Goal: Use online tool/utility: Utilize a website feature to perform a specific function

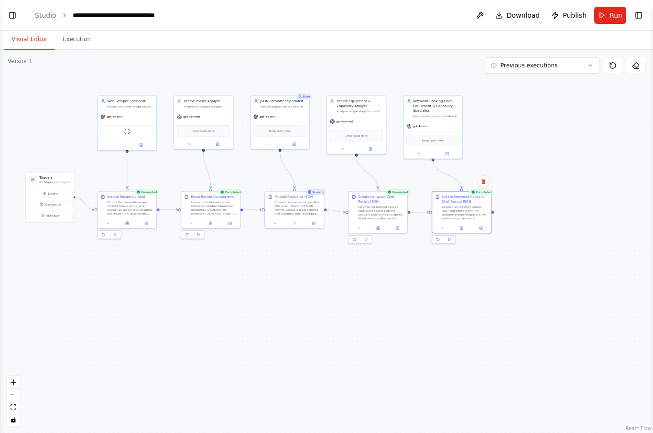
click at [47, 11] on link "Studio" at bounding box center [45, 15] width 21 height 8
click at [47, 18] on link "Studio" at bounding box center [45, 15] width 21 height 8
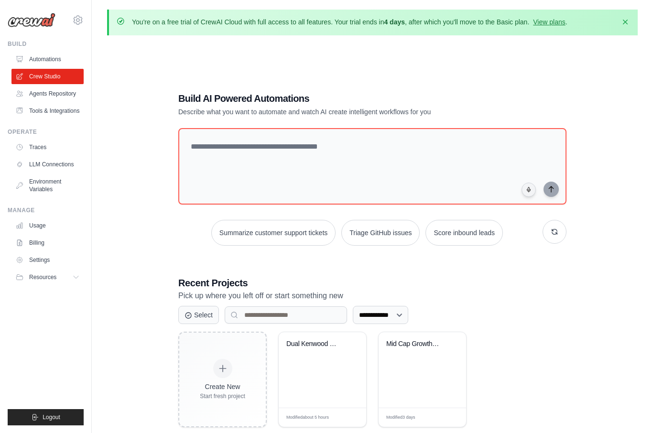
click at [225, 373] on icon at bounding box center [223, 369] width 10 height 10
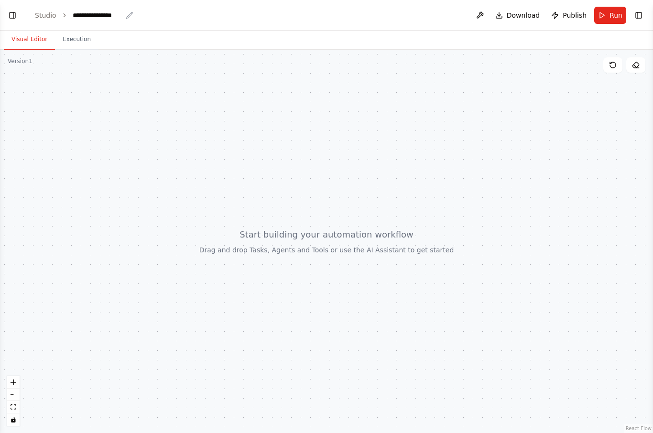
click at [97, 20] on div "**********" at bounding box center [97, 16] width 49 height 10
click at [27, 45] on button "Visual Editor" at bounding box center [29, 40] width 51 height 20
click at [15, 21] on button "Toggle Left Sidebar" at bounding box center [12, 15] width 13 height 13
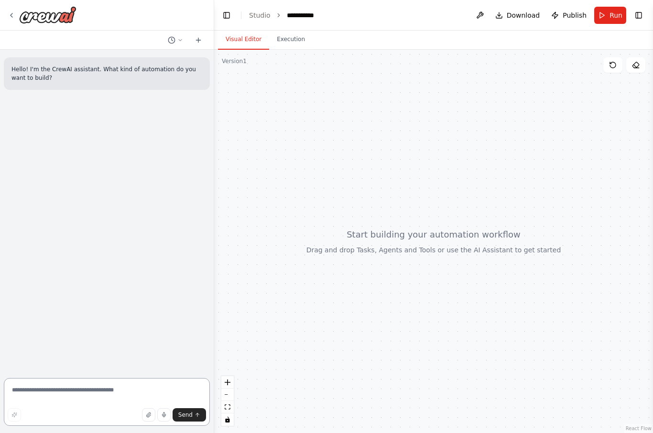
click at [44, 397] on textarea at bounding box center [107, 402] width 206 height 48
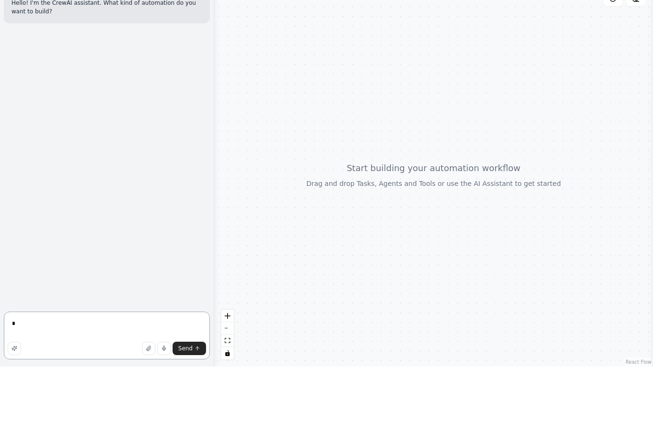
scroll to position [33, 0]
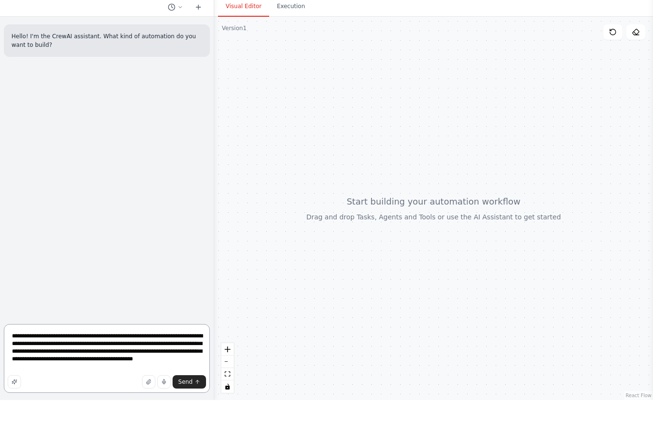
type textarea "**********"
click at [179, 411] on span "Send" at bounding box center [185, 415] width 14 height 8
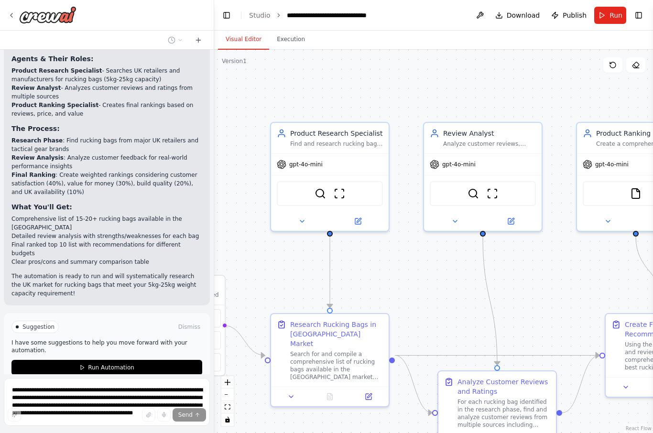
scroll to position [721, 0]
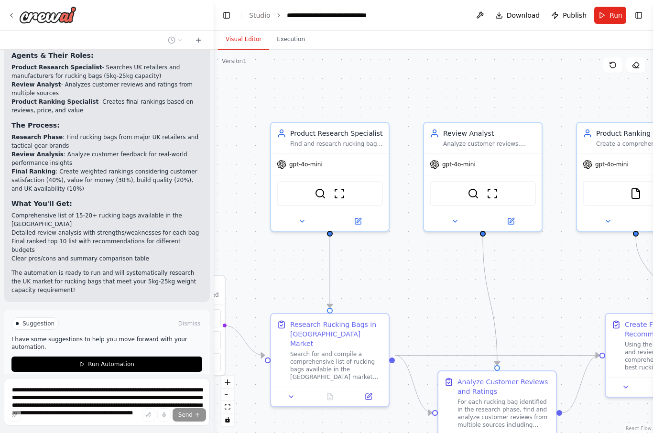
click at [37, 320] on span "Suggestion" at bounding box center [38, 324] width 32 height 8
click at [32, 335] on p "I have some suggestions to help you move forward with your automation." at bounding box center [106, 342] width 191 height 15
click at [34, 320] on span "Suggestion" at bounding box center [38, 324] width 32 height 8
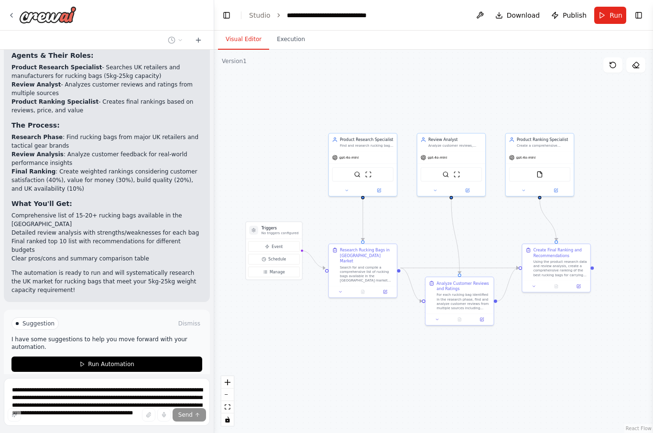
click at [88, 356] on button "Run Automation" at bounding box center [106, 363] width 191 height 15
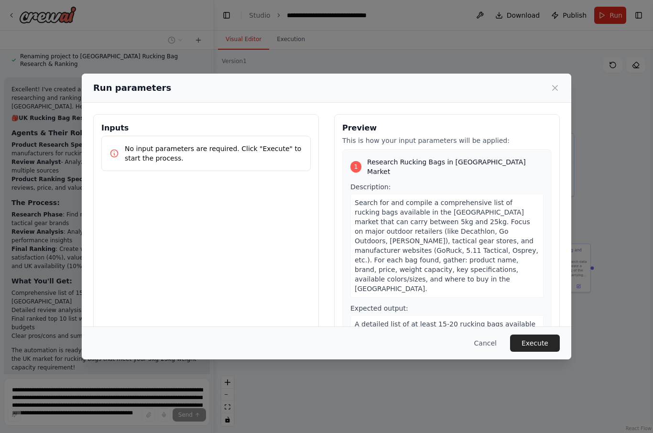
click at [532, 352] on button "Execute" at bounding box center [535, 342] width 50 height 17
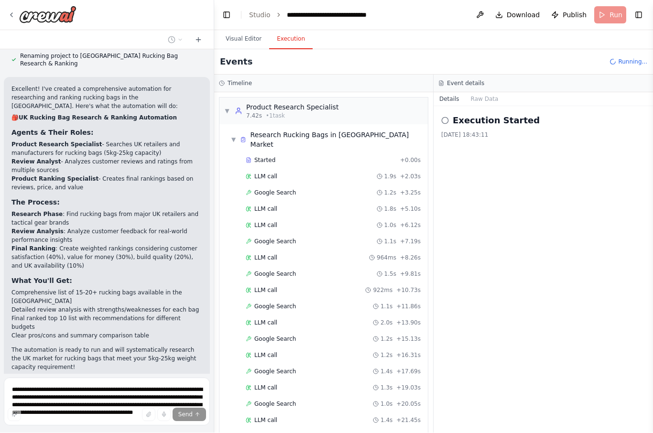
scroll to position [0, 0]
click at [236, 136] on span "▼" at bounding box center [233, 140] width 5 height 8
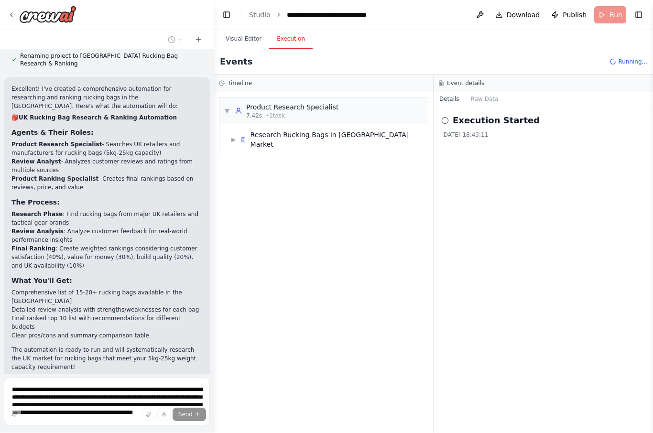
click at [237, 130] on div "▶ Research Rucking Bags in UK Market" at bounding box center [327, 139] width 193 height 19
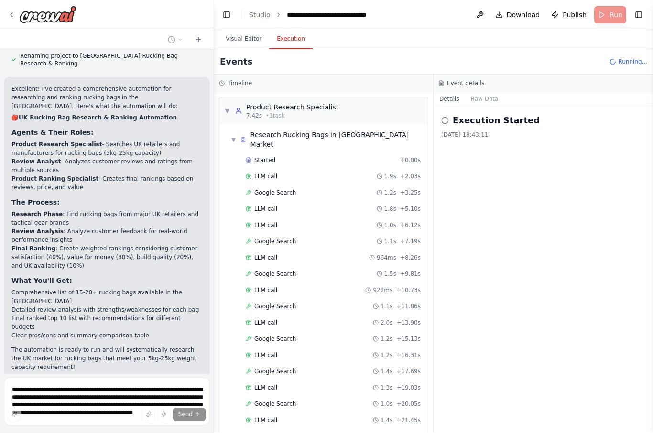
click at [245, 30] on button "Visual Editor" at bounding box center [243, 40] width 51 height 20
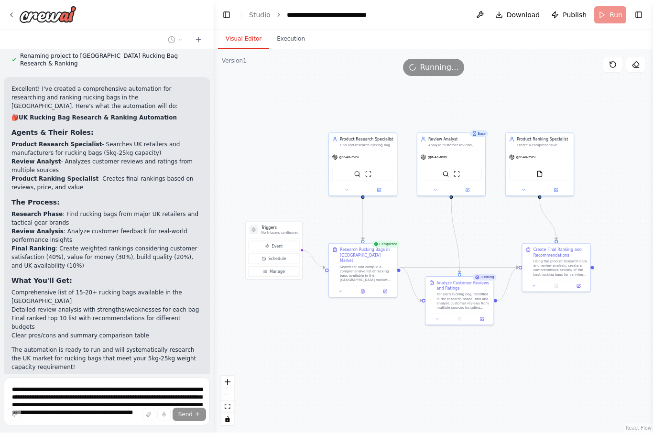
click at [295, 30] on button "Execution" at bounding box center [290, 40] width 43 height 20
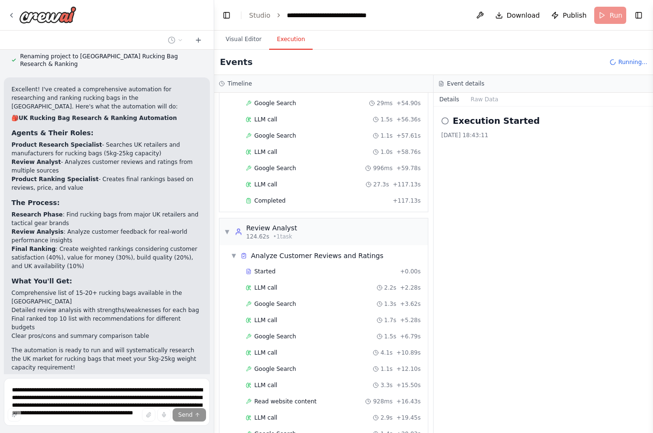
scroll to position [789, 0]
click at [240, 250] on div "▼ Analyze Customer Reviews and Ratings" at bounding box center [307, 255] width 152 height 10
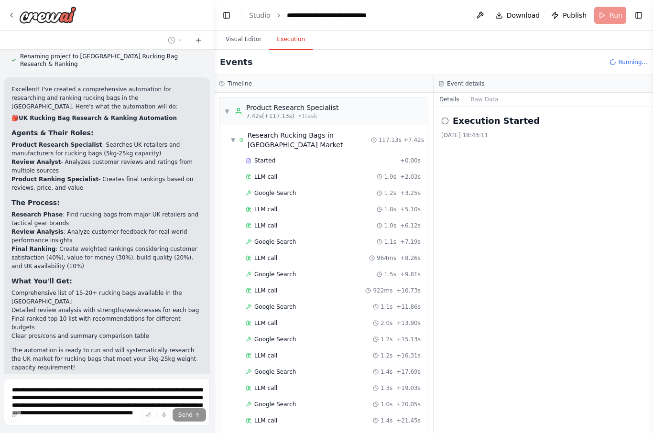
scroll to position [0, 0]
click at [237, 136] on div "▼ Research Rucking Bags in UK Market" at bounding box center [301, 139] width 140 height 19
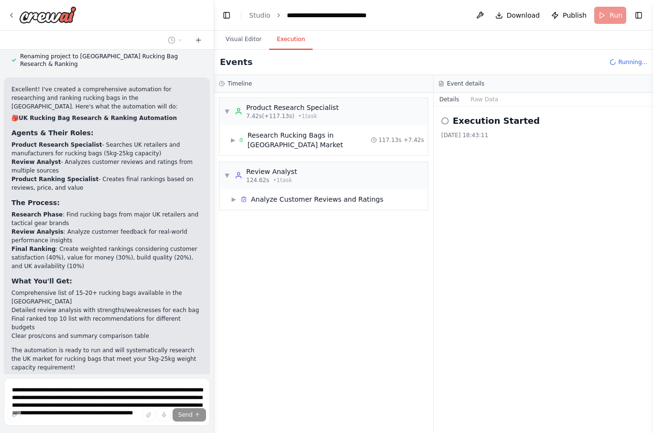
click at [243, 41] on button "Visual Editor" at bounding box center [243, 40] width 51 height 20
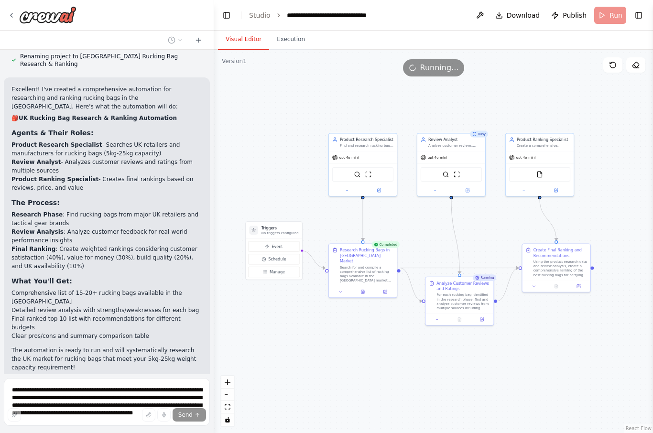
click at [363, 290] on icon at bounding box center [362, 292] width 3 height 4
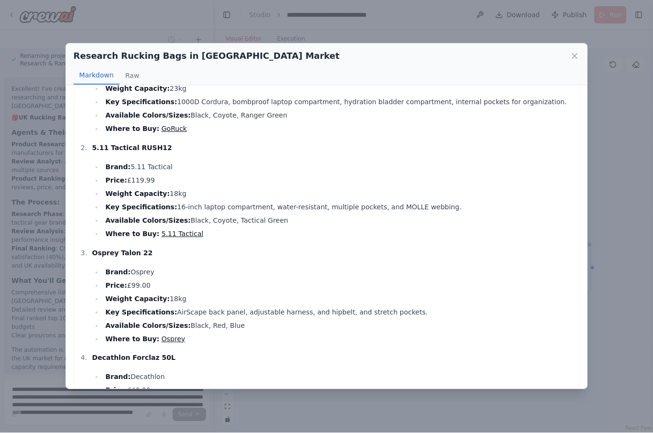
scroll to position [42, 0]
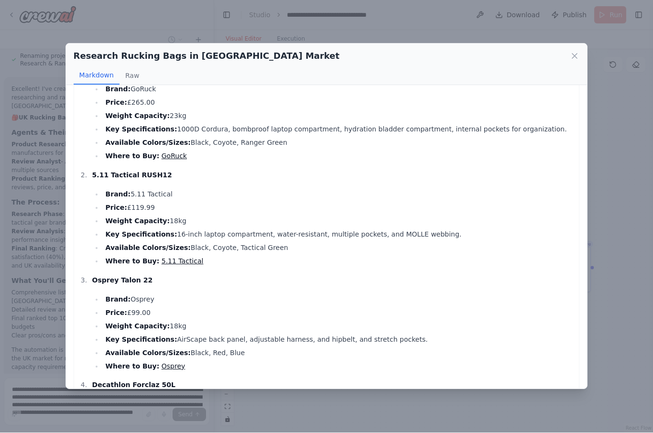
click at [574, 54] on icon at bounding box center [574, 56] width 5 height 5
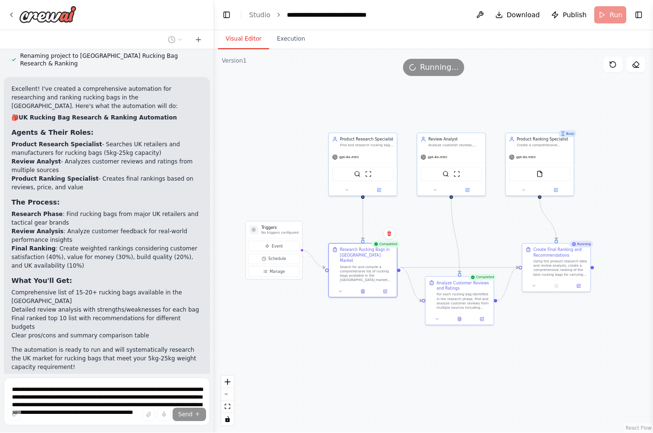
click at [461, 317] on icon at bounding box center [459, 319] width 4 height 4
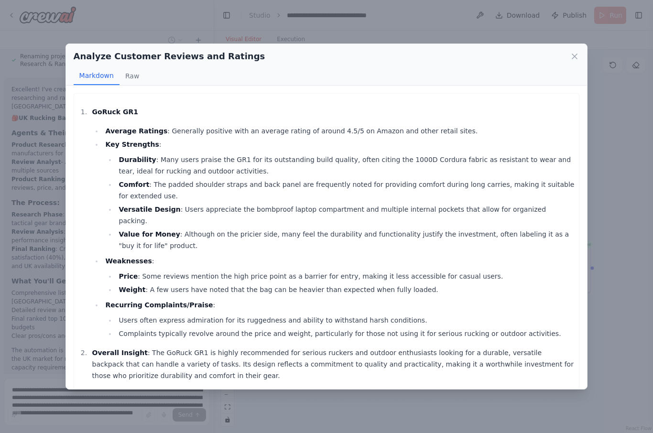
click at [576, 52] on icon at bounding box center [574, 57] width 10 height 10
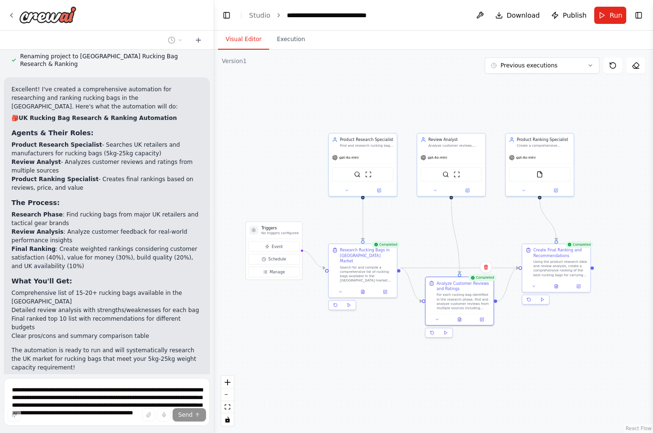
click at [555, 287] on icon at bounding box center [556, 286] width 3 height 4
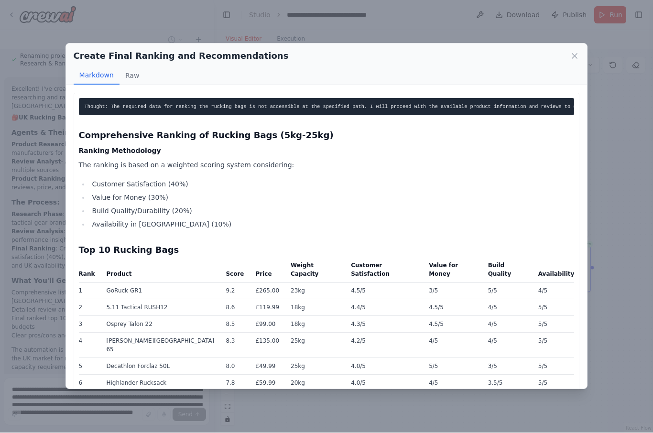
click at [578, 52] on icon at bounding box center [574, 57] width 10 height 10
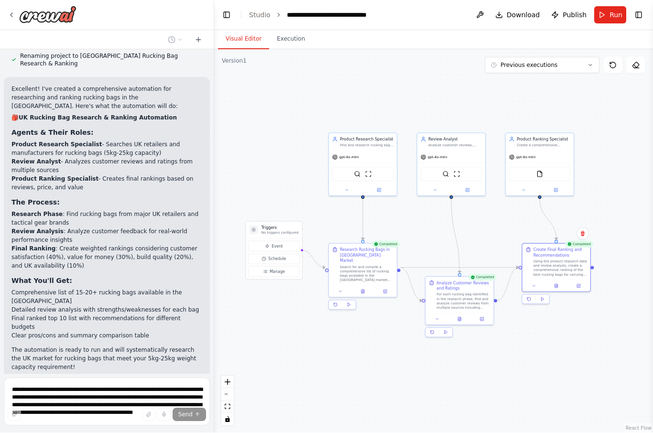
click at [120, 346] on p "The automation is ready to run and will systematically research the UK market f…" at bounding box center [106, 359] width 191 height 26
click at [97, 346] on p "The automation is ready to run and will systematically research the UK market f…" at bounding box center [106, 359] width 191 height 26
click at [103, 346] on p "The automation is ready to run and will systematically research the UK market f…" at bounding box center [106, 359] width 191 height 26
click at [193, 396] on button "Dismiss" at bounding box center [189, 401] width 26 height 10
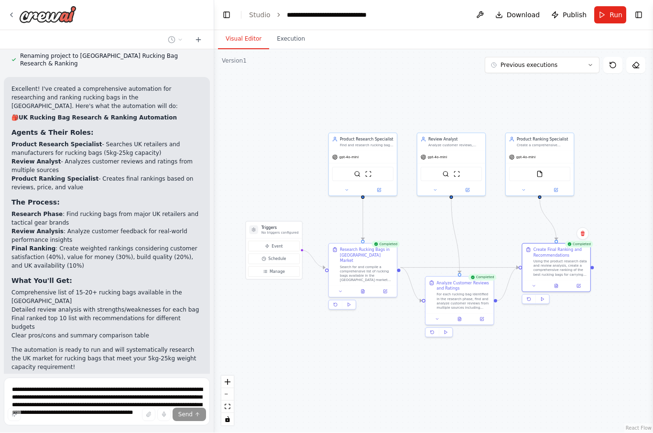
click at [201, 314] on li "Final ranked top 10 list with recommendations for different budgets" at bounding box center [106, 322] width 191 height 17
click at [195, 306] on li "Detailed review analysis with strengths/weaknesses for each bag" at bounding box center [106, 310] width 191 height 9
click at [202, 332] on li "Clear pros/cons and summary comparison table" at bounding box center [106, 336] width 191 height 9
click at [203, 276] on div "Excellent! I've created a comprehensive automation for researching and ranking …" at bounding box center [107, 228] width 206 height 302
click at [557, 284] on icon at bounding box center [556, 286] width 3 height 4
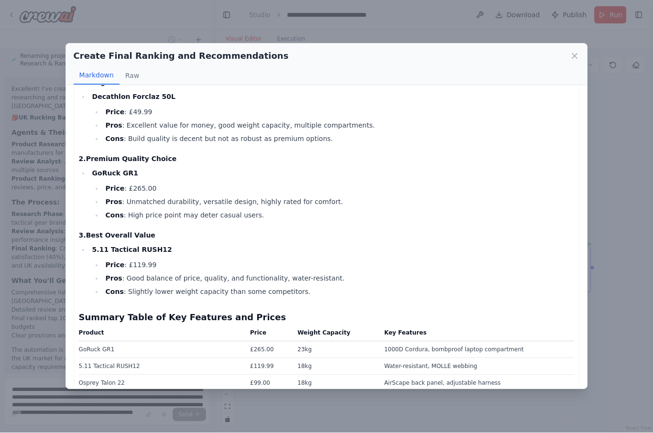
scroll to position [412, 0]
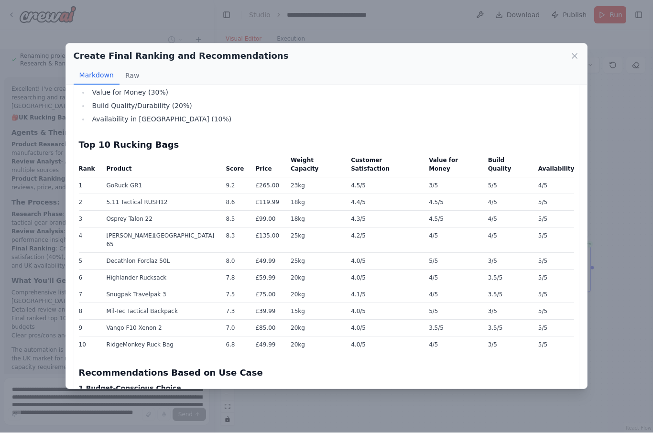
click at [583, 44] on div "Create Final Ranking and Recommendations Markdown Raw" at bounding box center [326, 65] width 521 height 42
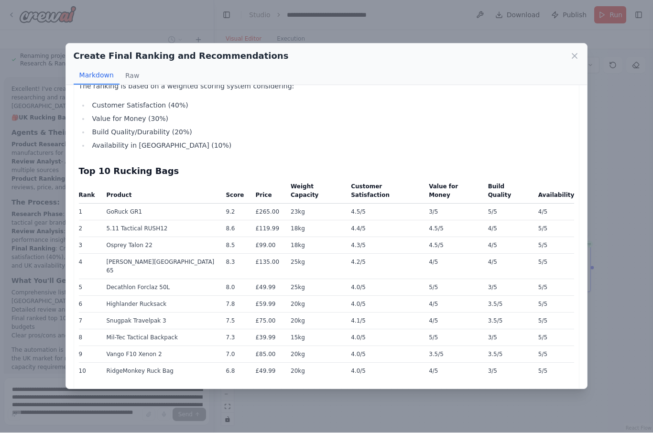
click at [582, 44] on div "Create Final Ranking and Recommendations Markdown Raw" at bounding box center [326, 65] width 521 height 42
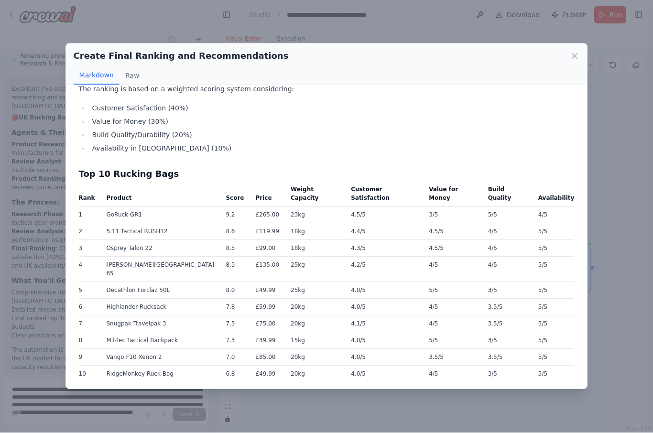
scroll to position [75, 0]
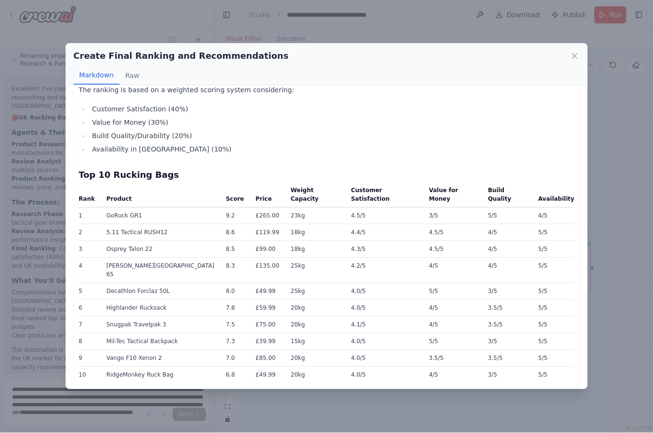
click at [572, 52] on icon at bounding box center [574, 57] width 10 height 10
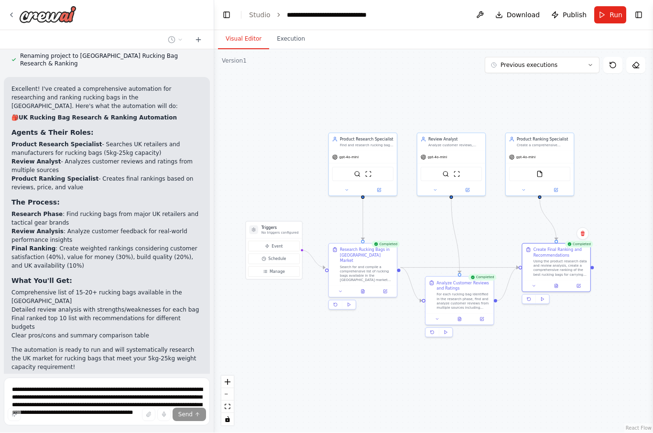
scroll to position [644, 0]
click at [197, 398] on span "Stop" at bounding box center [197, 402] width 13 height 8
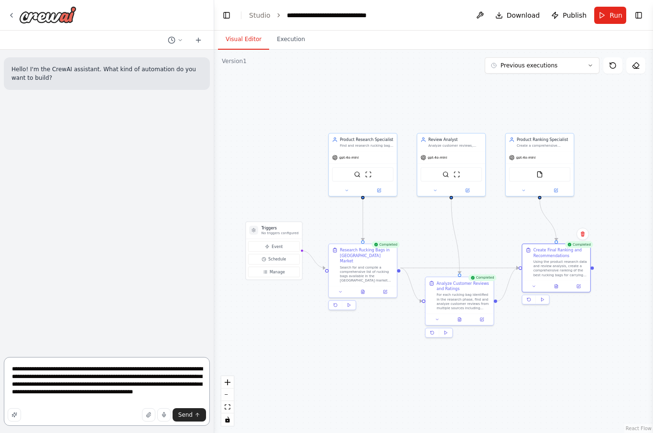
scroll to position [0, 0]
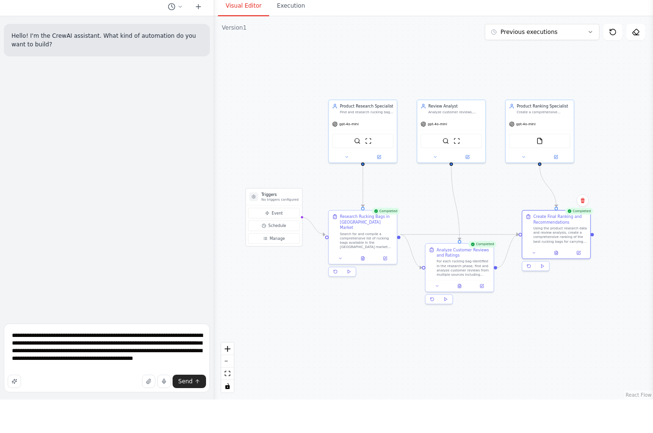
click at [196, 412] on icon "submit" at bounding box center [197, 415] width 6 height 6
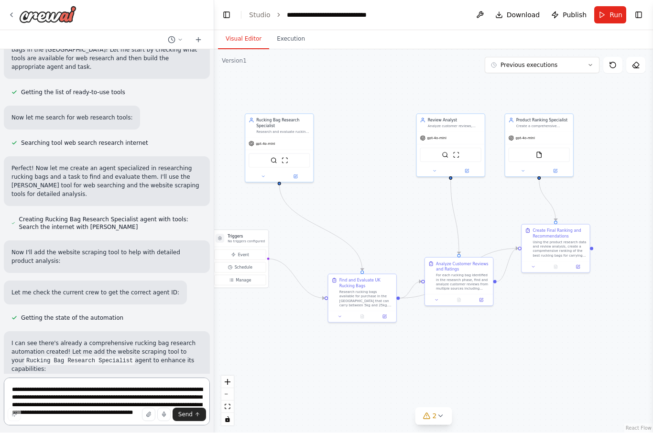
scroll to position [33, 0]
